Goal: Transaction & Acquisition: Purchase product/service

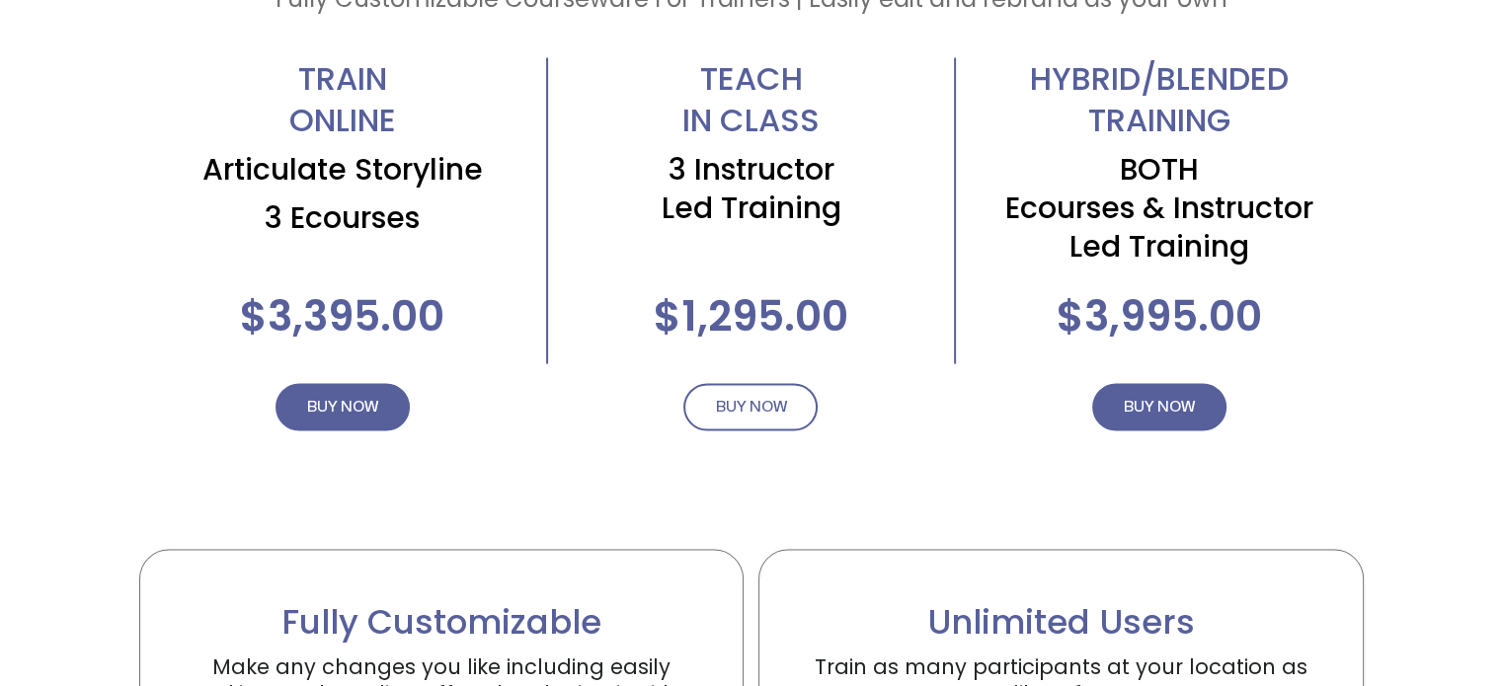
scroll to position [3950, 0]
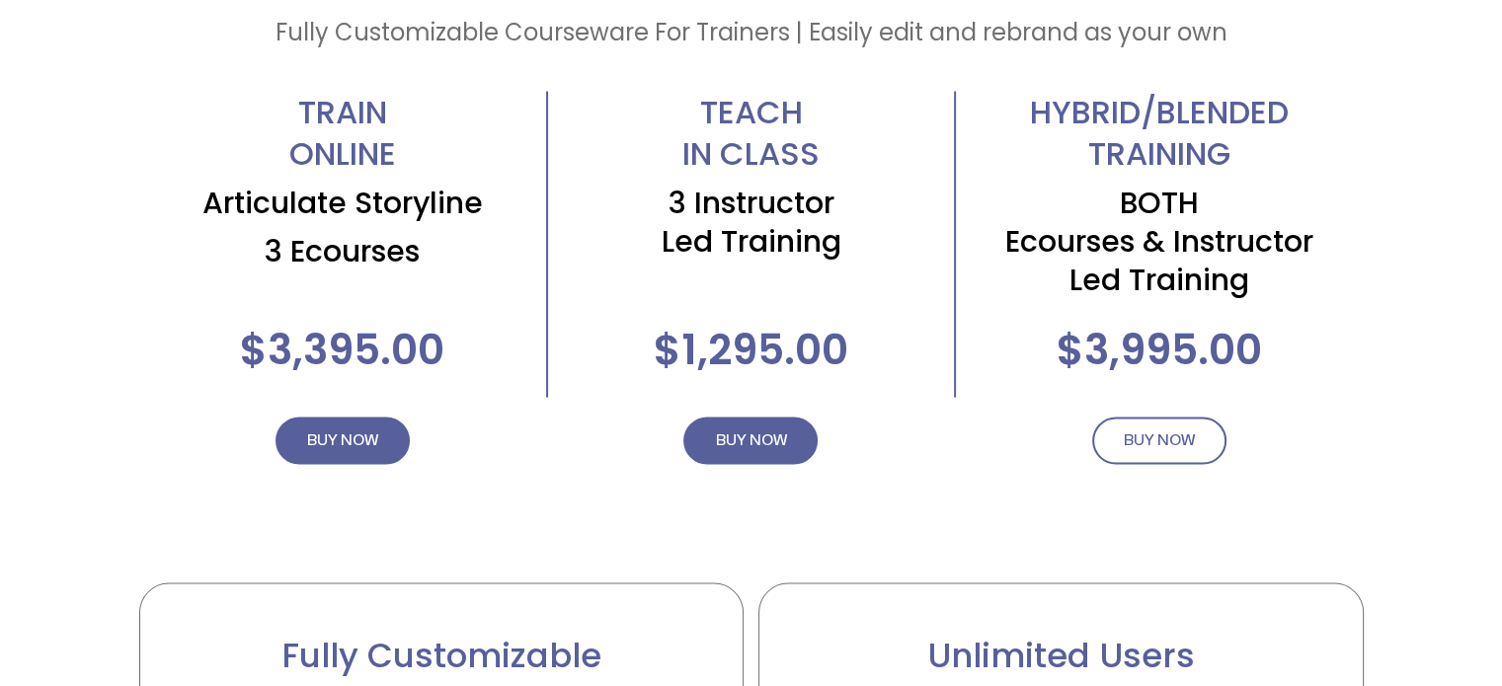
click at [1199, 426] on link "BUY NOW" at bounding box center [1159, 441] width 134 height 47
click at [1173, 445] on span "BUY NOW" at bounding box center [1159, 442] width 71 height 24
click at [1151, 448] on span "BUY NOW" at bounding box center [1159, 442] width 71 height 24
click at [1149, 148] on h2 "HYBRID/BLENDED TRAINING" at bounding box center [1159, 133] width 407 height 82
click at [1145, 450] on span "BUY NOW" at bounding box center [1159, 442] width 71 height 24
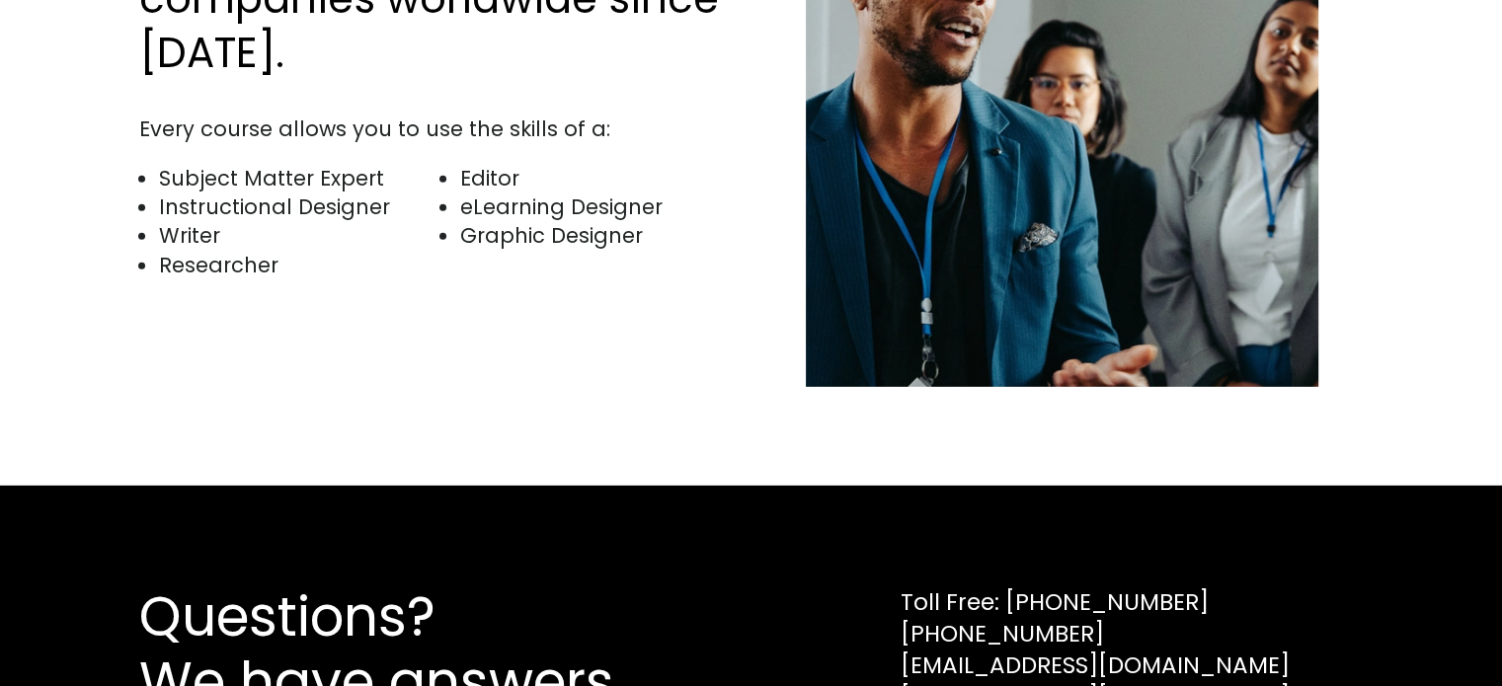
scroll to position [6016, 0]
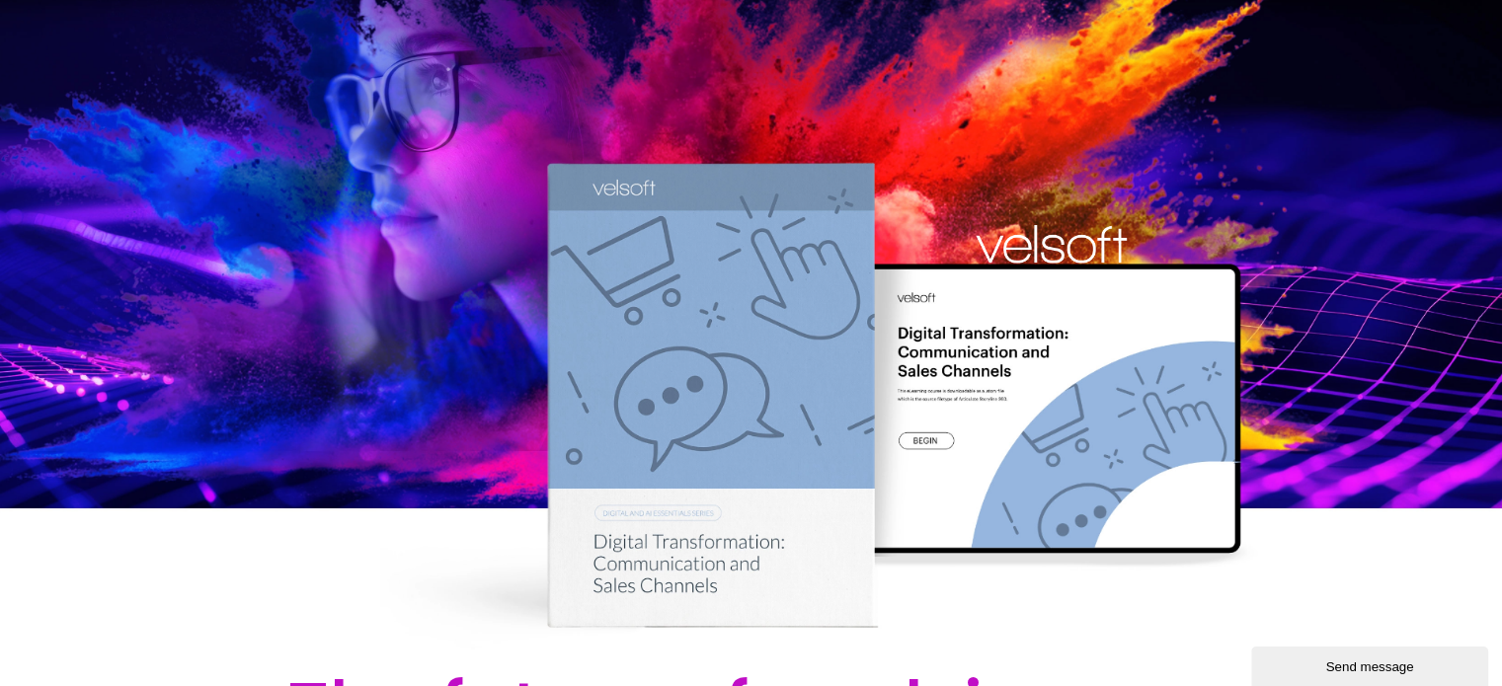
click at [733, 406] on div at bounding box center [751, 327] width 1502 height 655
